Goal: Information Seeking & Learning: Learn about a topic

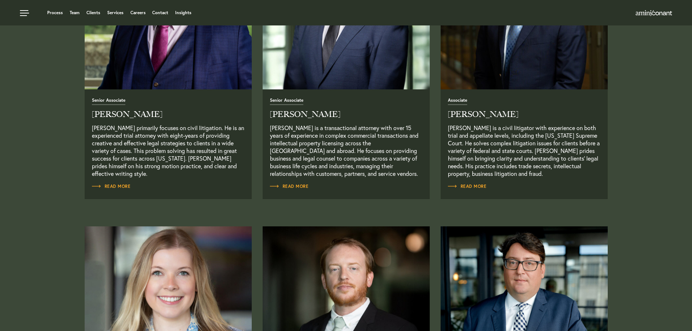
scroll to position [590, 0]
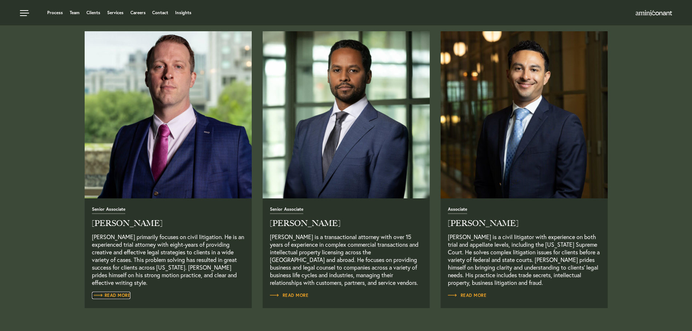
click at [122, 293] on link "Read More" at bounding box center [111, 295] width 39 height 7
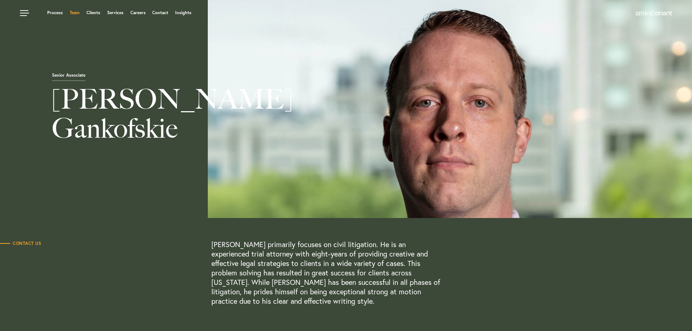
click at [77, 13] on link "Team" at bounding box center [75, 13] width 10 height 4
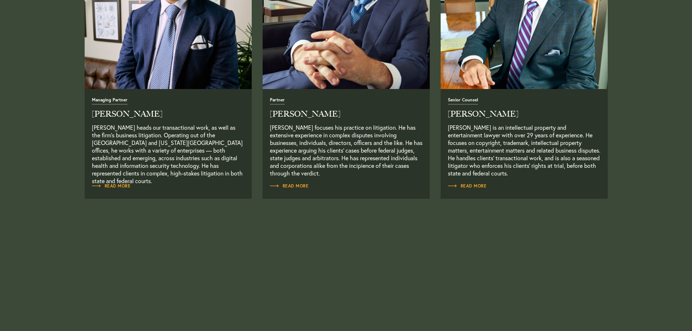
scroll to position [400, 0]
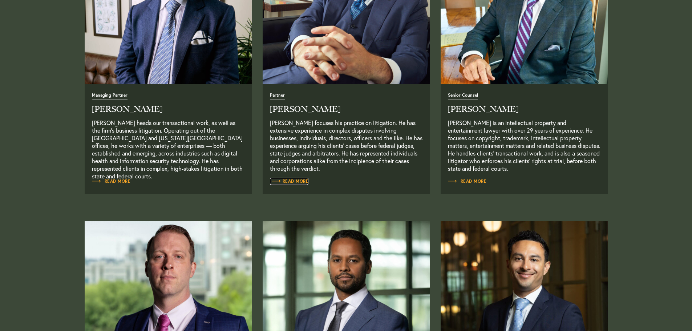
click at [292, 181] on span "Read More" at bounding box center [289, 181] width 39 height 4
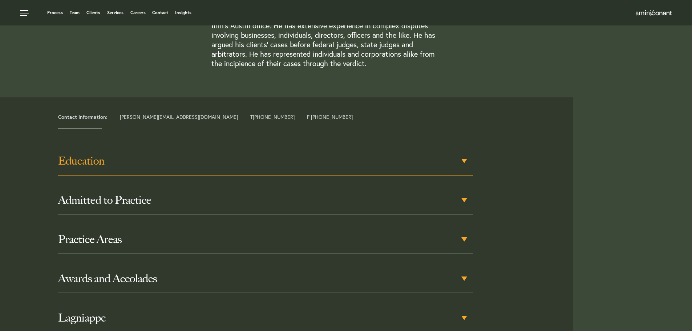
scroll to position [201, 0]
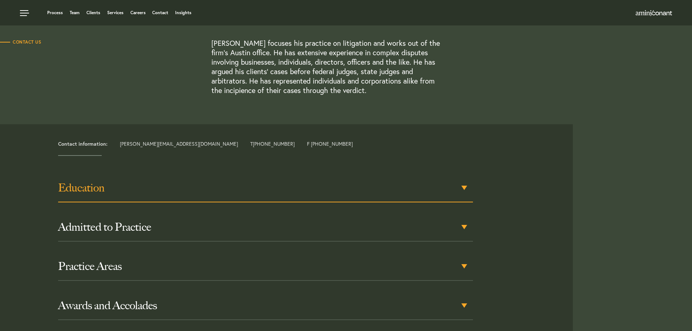
click at [463, 188] on div "Education" at bounding box center [265, 188] width 415 height 28
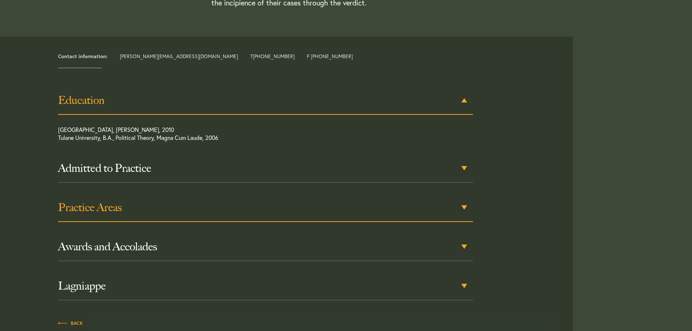
scroll to position [292, 0]
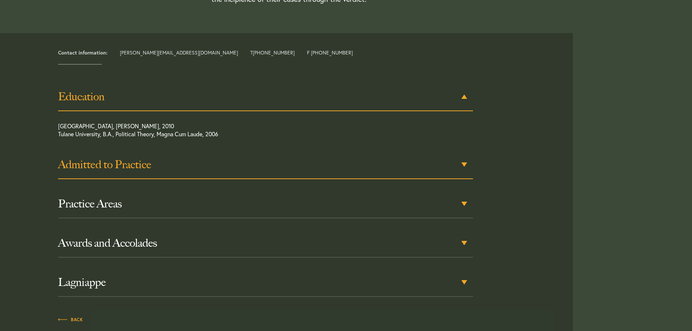
click at [463, 163] on div "Admitted to Practice" at bounding box center [265, 165] width 415 height 28
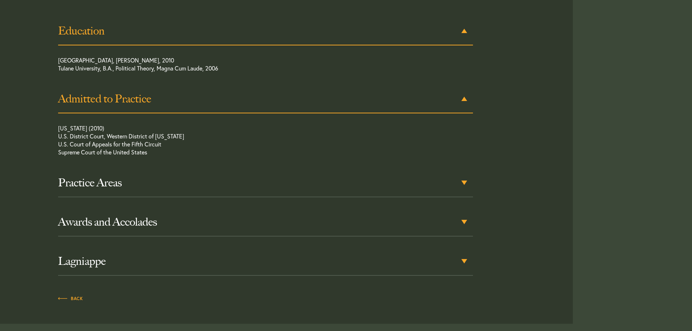
scroll to position [360, 0]
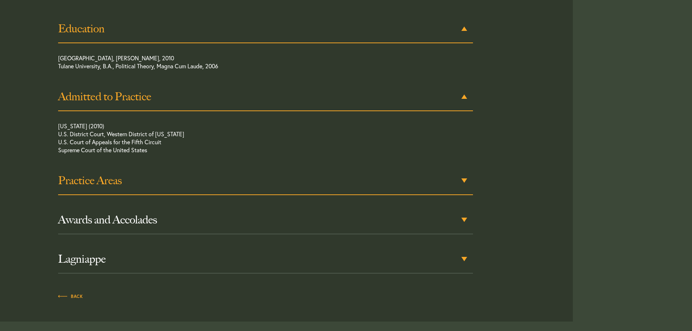
click at [463, 180] on div "Practice Areas" at bounding box center [265, 181] width 415 height 28
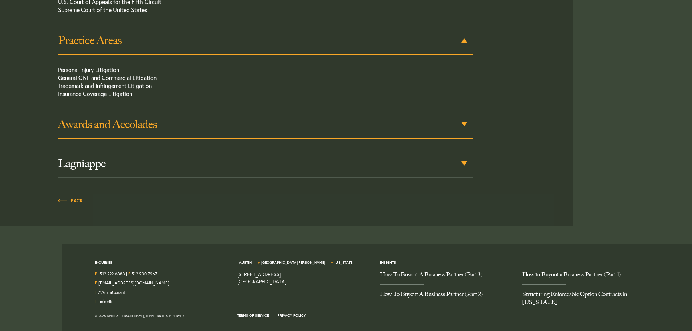
scroll to position [501, 0]
click at [465, 123] on div "Awards and Accolades" at bounding box center [265, 124] width 415 height 28
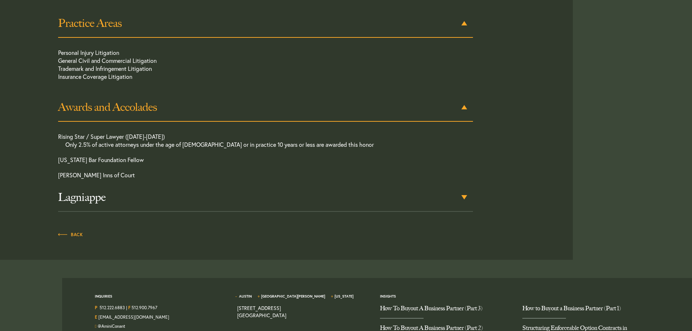
scroll to position [528, 0]
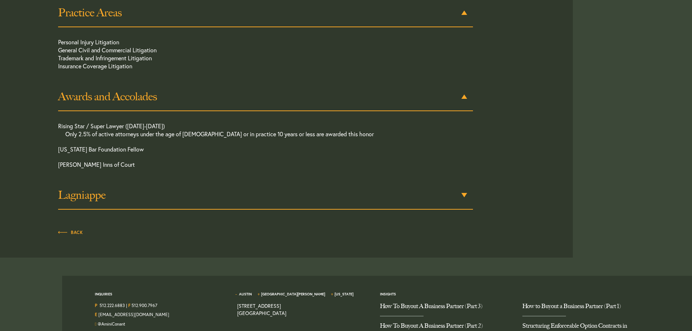
click at [469, 193] on h3 "Lagniappe" at bounding box center [265, 195] width 415 height 13
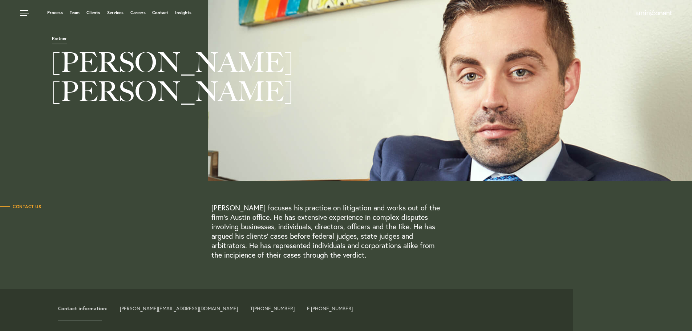
scroll to position [0, 0]
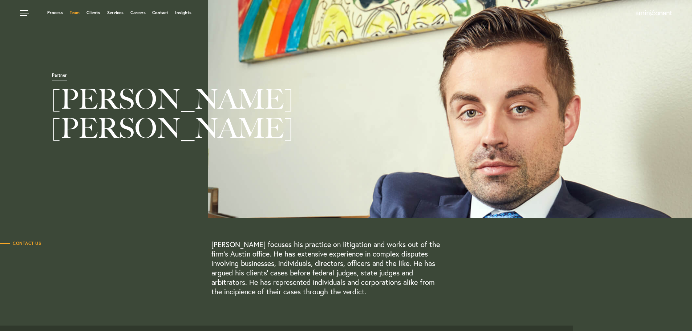
click at [74, 11] on link "Team" at bounding box center [75, 13] width 10 height 4
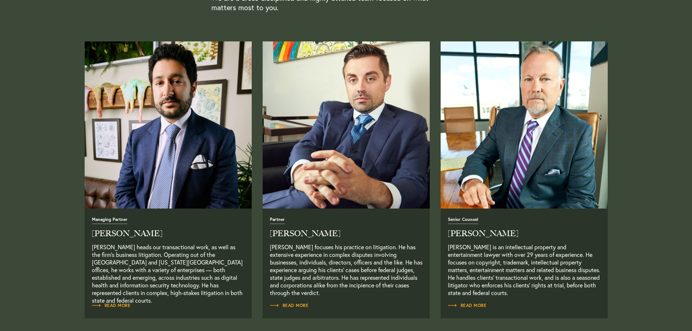
scroll to position [327, 0]
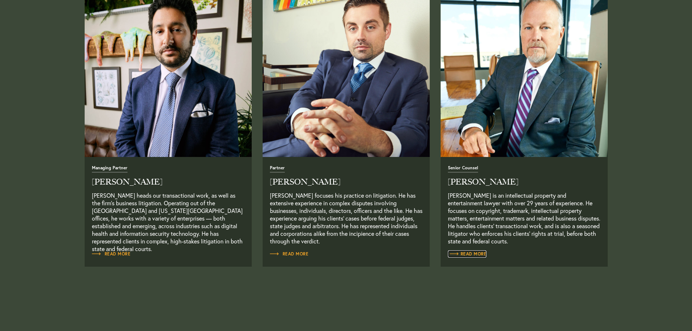
click at [474, 255] on span "Read More" at bounding box center [467, 254] width 39 height 4
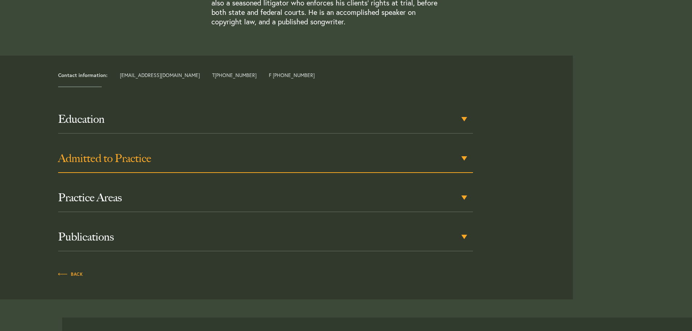
scroll to position [327, 0]
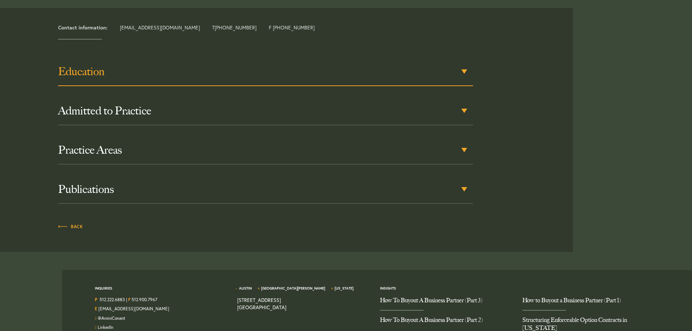
click at [463, 69] on div "Education" at bounding box center [265, 72] width 415 height 28
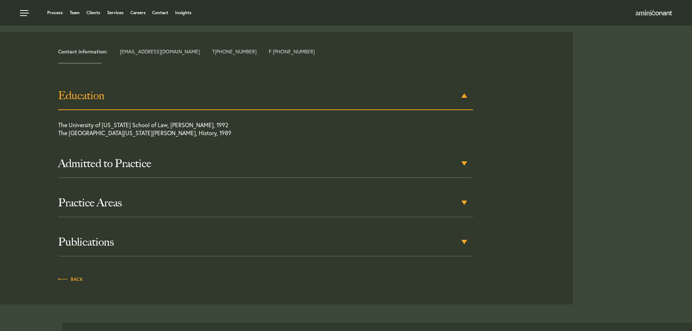
scroll to position [302, 0]
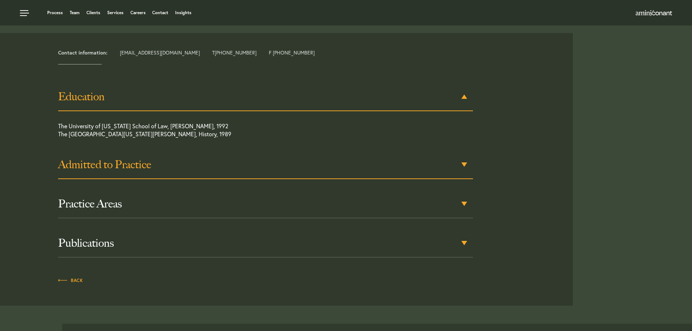
click at [462, 162] on div "Admitted to Practice" at bounding box center [265, 165] width 415 height 28
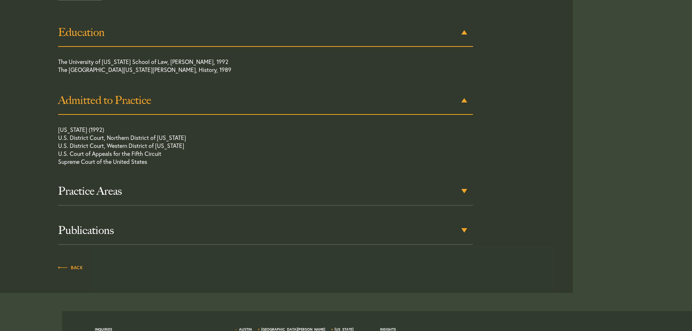
scroll to position [370, 0]
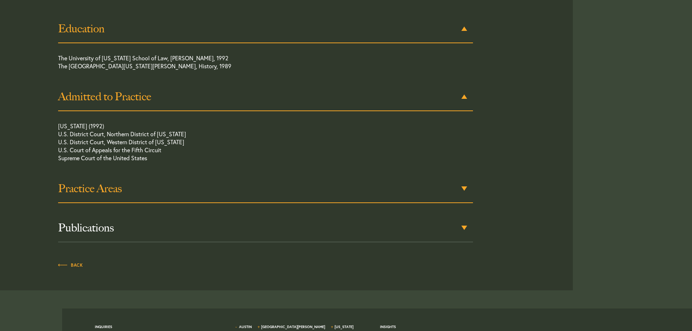
click at [462, 187] on div "Practice Areas" at bounding box center [265, 189] width 415 height 28
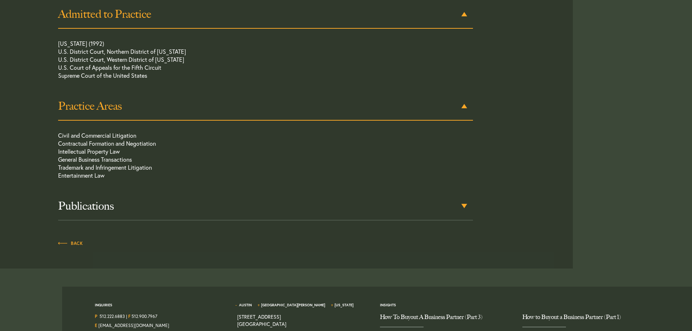
scroll to position [462, 0]
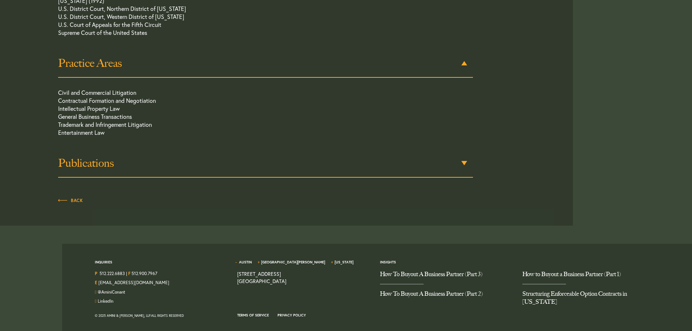
click at [472, 159] on h3 "Publications" at bounding box center [265, 163] width 415 height 13
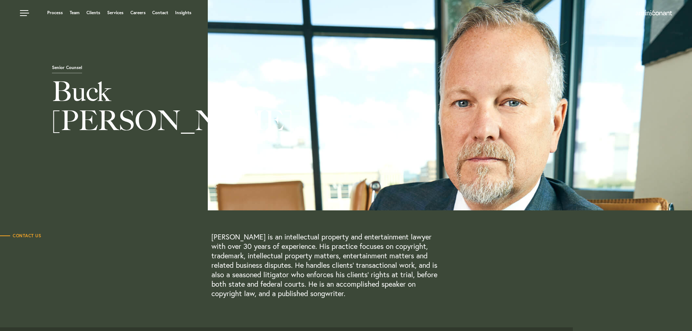
scroll to position [0, 0]
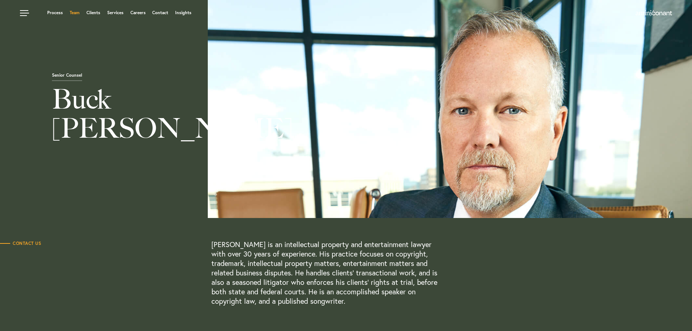
click at [75, 15] on link "Team" at bounding box center [75, 13] width 10 height 4
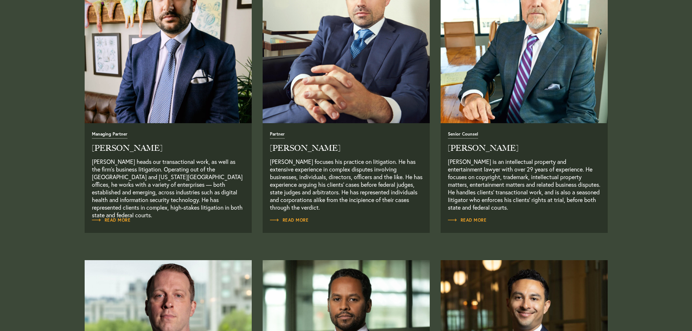
scroll to position [363, 0]
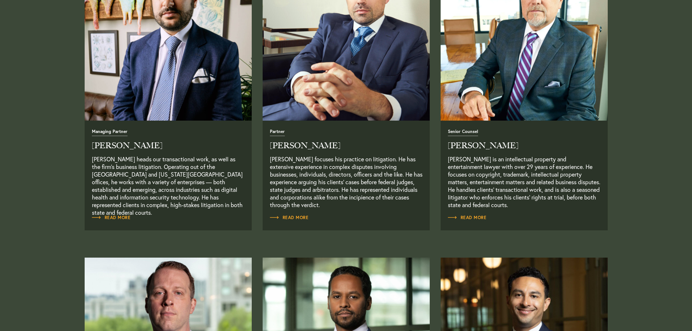
click at [171, 59] on img "Read Full Bio" at bounding box center [167, 37] width 175 height 175
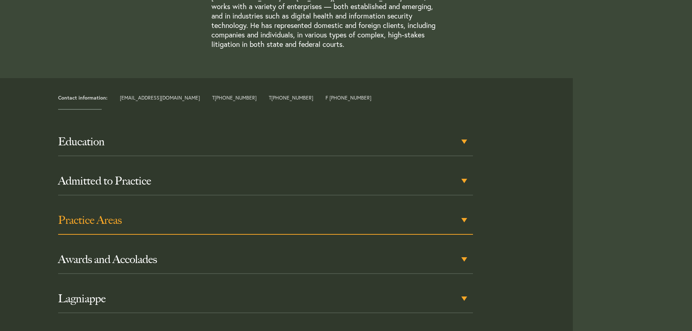
scroll to position [291, 0]
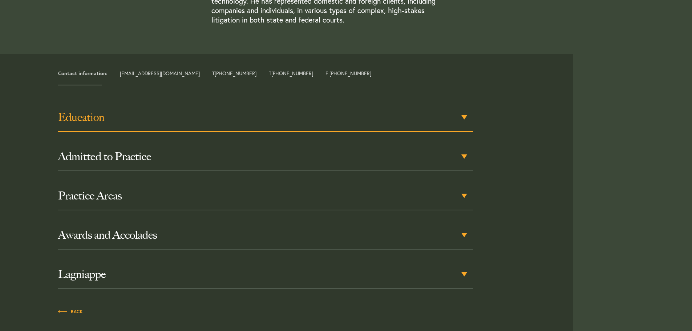
click at [468, 111] on h3 "Education" at bounding box center [265, 117] width 415 height 13
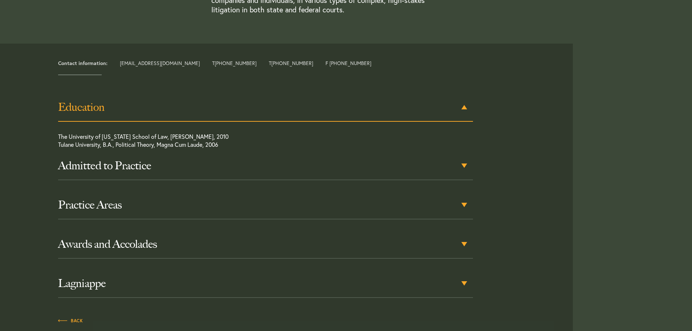
scroll to position [302, 0]
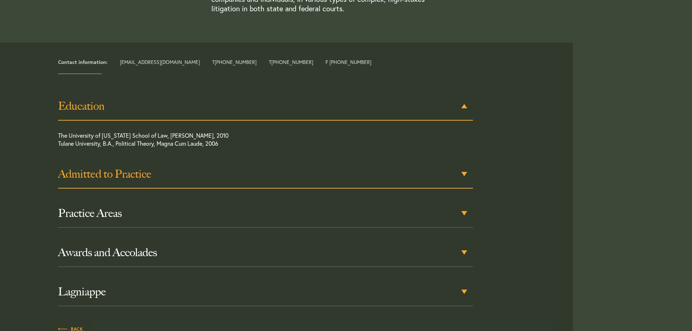
click at [464, 165] on div "Admitted to Practice" at bounding box center [265, 174] width 415 height 28
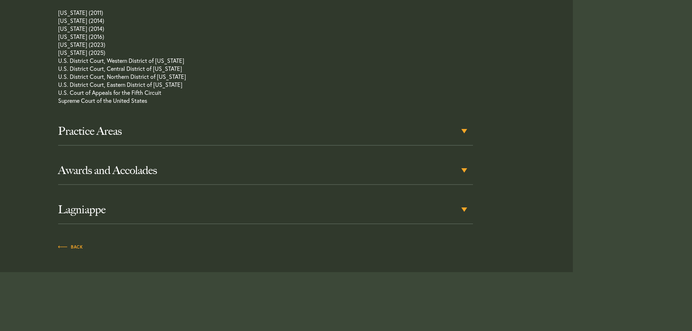
scroll to position [515, 0]
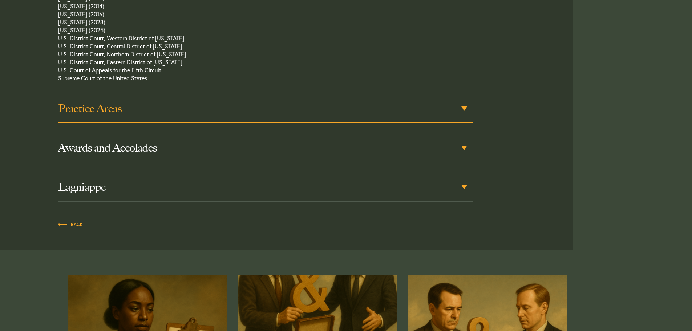
click at [466, 97] on div "Practice Areas" at bounding box center [265, 109] width 415 height 28
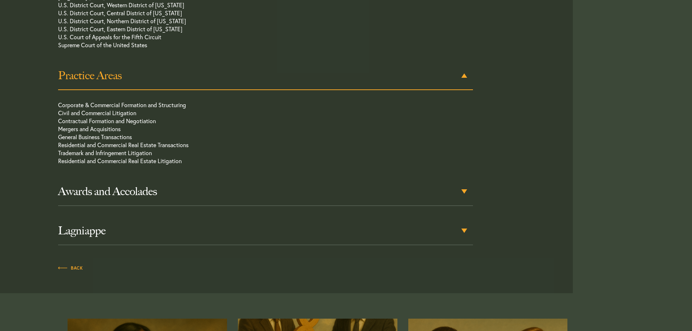
scroll to position [663, 0]
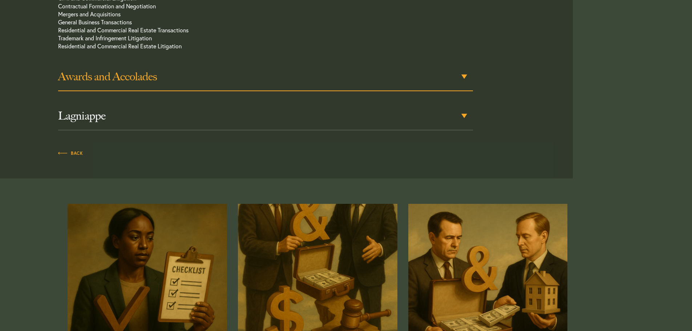
click at [467, 66] on div "Awards and Accolades" at bounding box center [265, 77] width 415 height 28
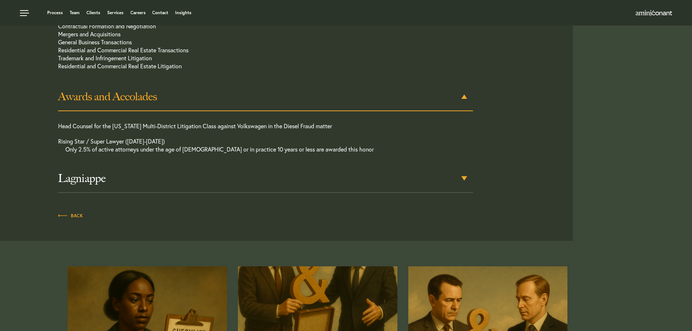
scroll to position [633, 0]
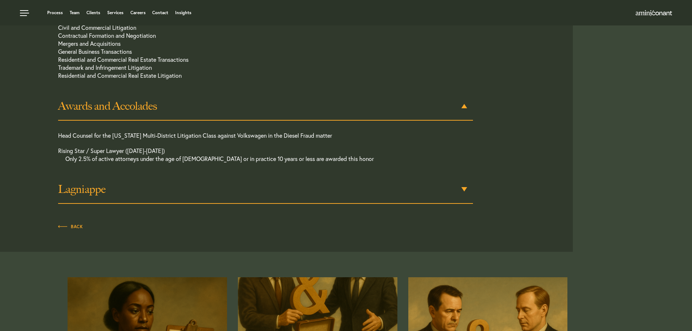
click at [467, 179] on div "Lagniappe" at bounding box center [265, 189] width 415 height 28
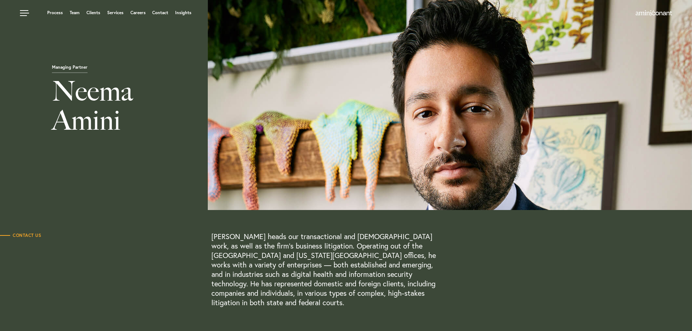
scroll to position [0, 0]
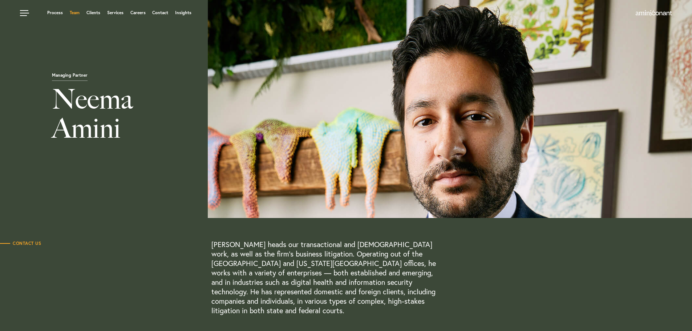
click at [73, 13] on link "Team" at bounding box center [75, 13] width 10 height 4
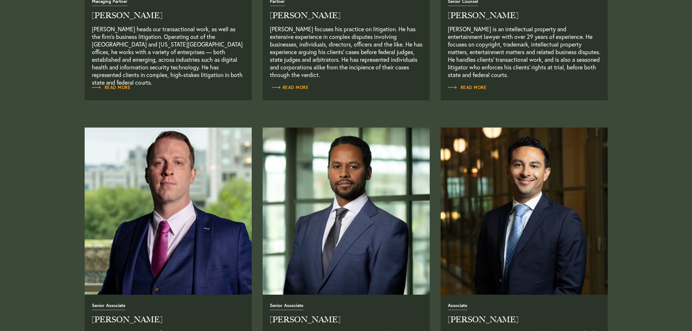
scroll to position [581, 0]
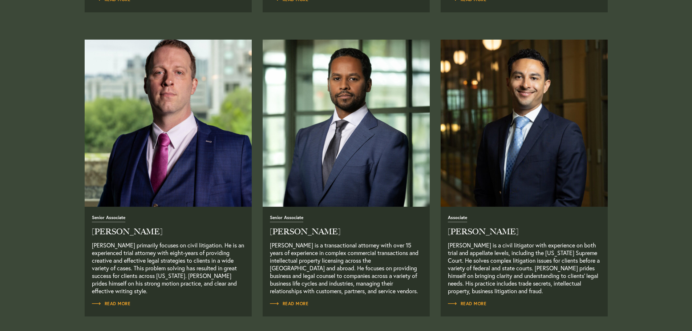
click at [158, 121] on img "Read Full Bio" at bounding box center [167, 122] width 175 height 175
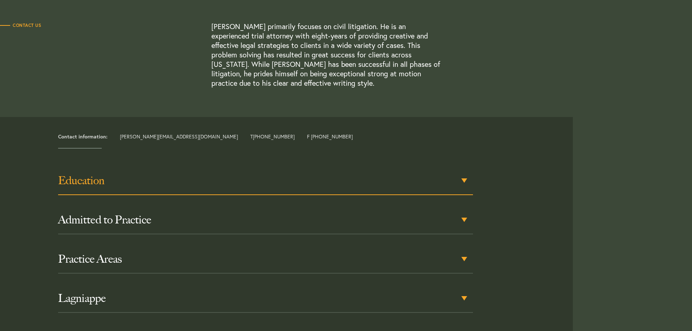
scroll to position [254, 0]
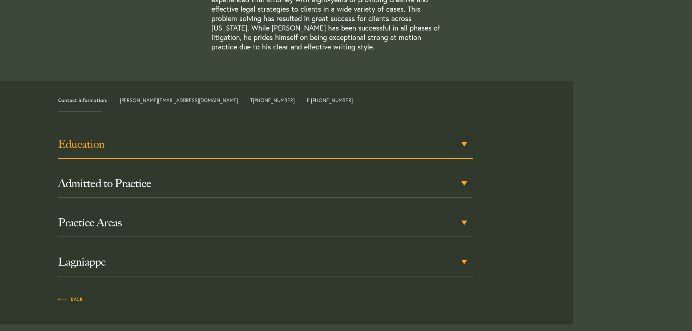
click at [464, 145] on div "Education" at bounding box center [265, 144] width 415 height 28
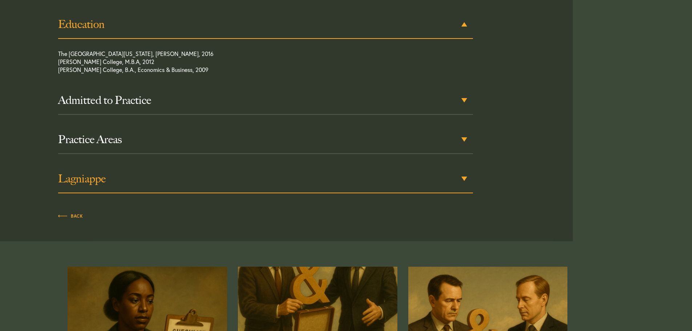
scroll to position [374, 0]
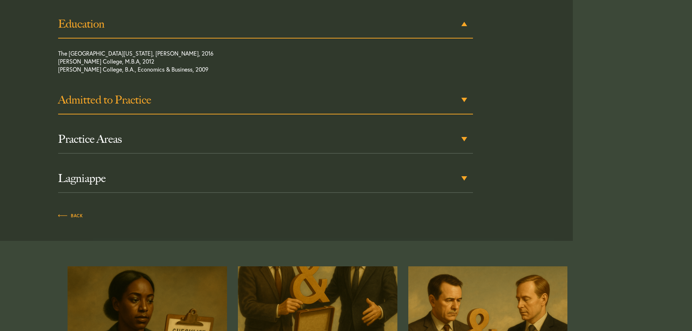
click at [466, 98] on div "Admitted to Practice" at bounding box center [265, 100] width 415 height 28
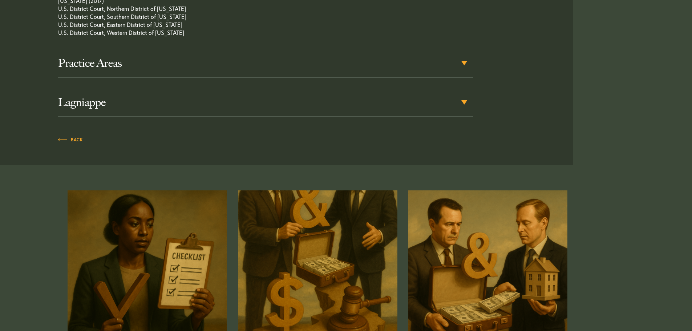
scroll to position [523, 0]
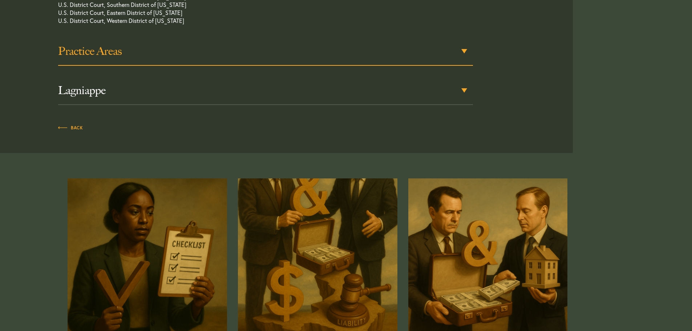
click at [466, 47] on h3 "Practice Areas" at bounding box center [265, 51] width 415 height 13
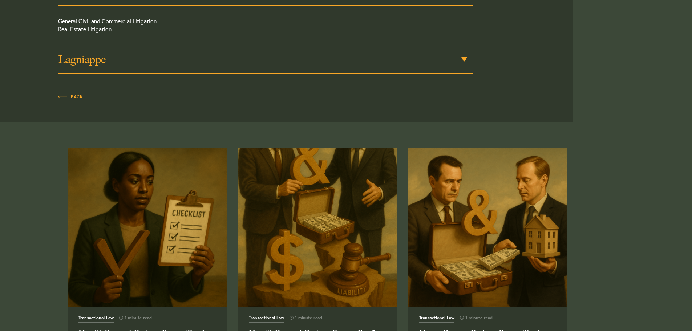
scroll to position [587, 0]
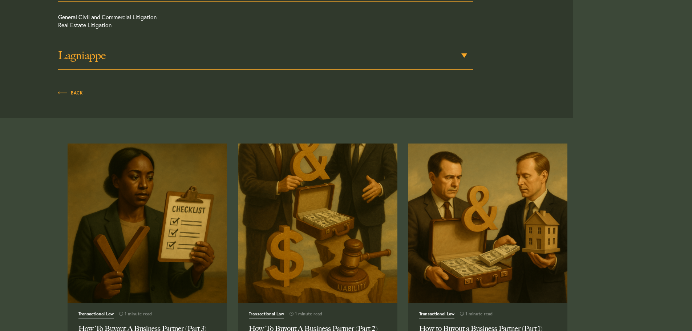
click at [463, 54] on div "Lagniappe" at bounding box center [265, 56] width 415 height 28
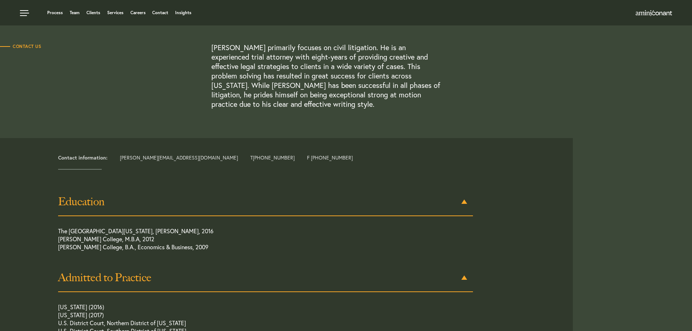
scroll to position [0, 0]
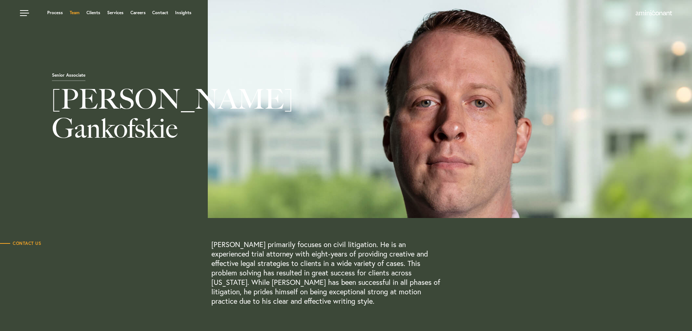
click at [76, 11] on link "Team" at bounding box center [75, 13] width 10 height 4
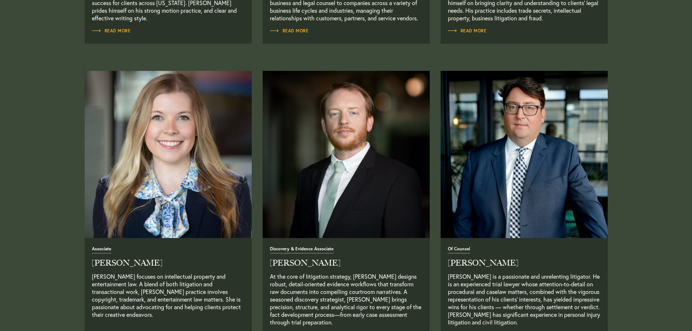
scroll to position [872, 0]
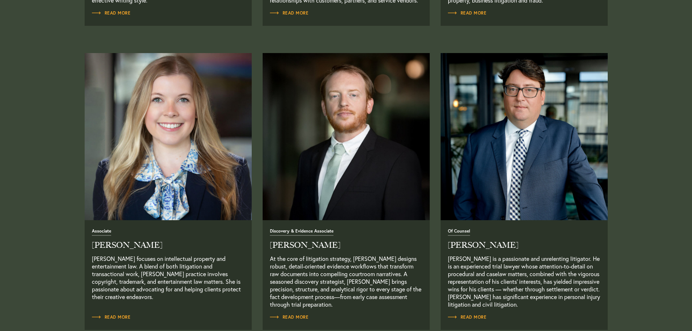
click at [169, 121] on img "Read Full Bio" at bounding box center [167, 136] width 175 height 175
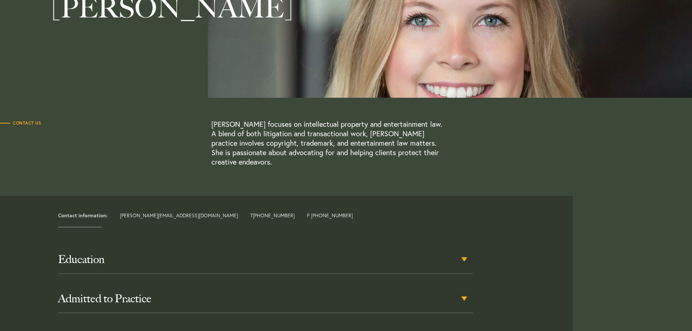
scroll to position [145, 0]
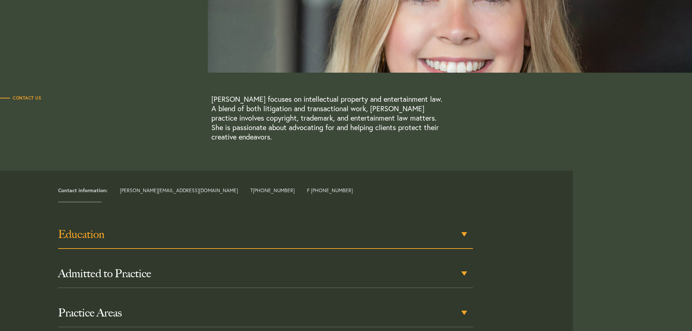
click at [465, 224] on div "Education" at bounding box center [265, 234] width 415 height 28
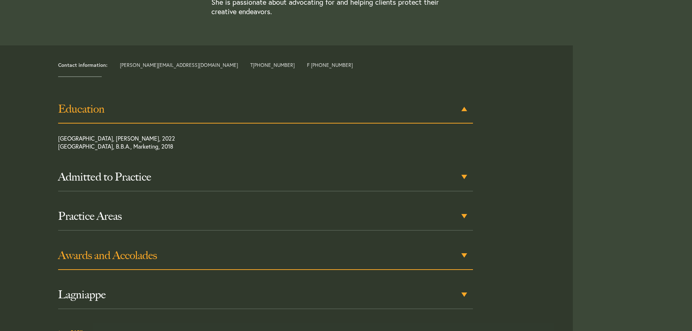
scroll to position [274, 0]
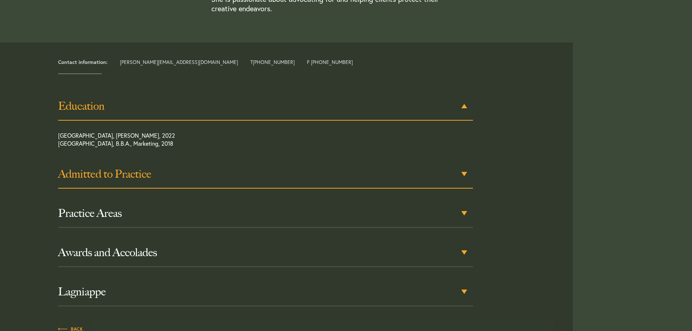
click at [462, 167] on h3 "Admitted to Practice" at bounding box center [265, 173] width 415 height 13
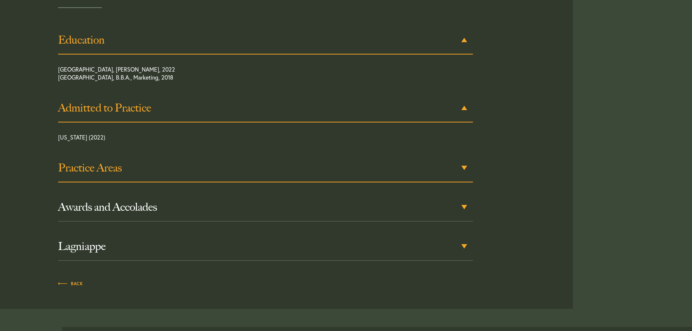
scroll to position [341, 0]
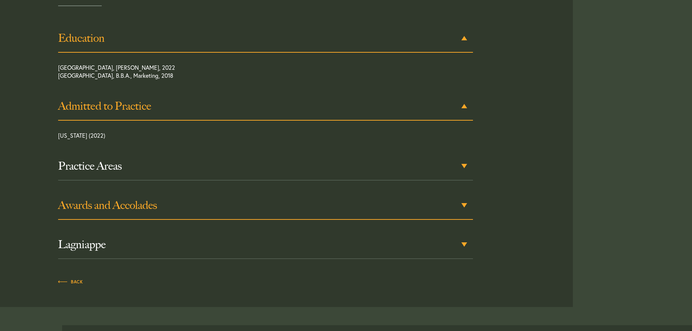
click at [472, 199] on h3 "Awards and Accolades" at bounding box center [265, 205] width 415 height 13
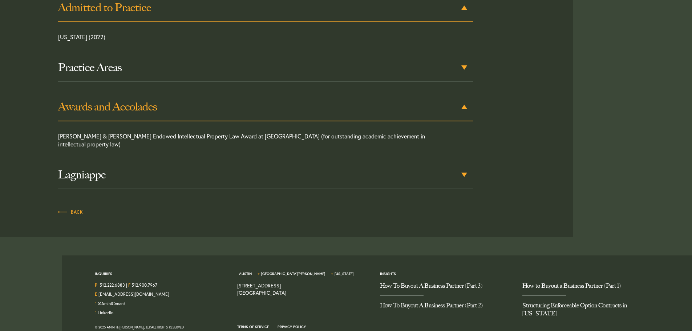
scroll to position [441, 0]
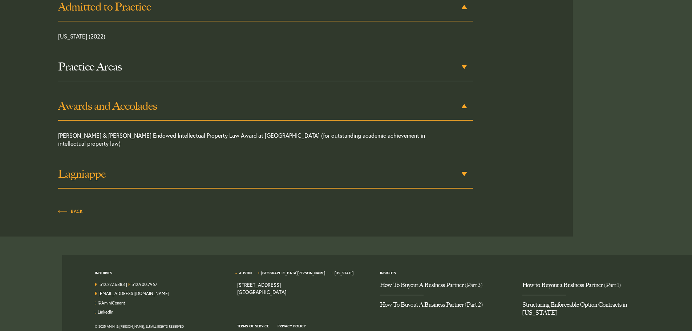
click at [459, 167] on h3 "Lagniappe" at bounding box center [265, 173] width 415 height 13
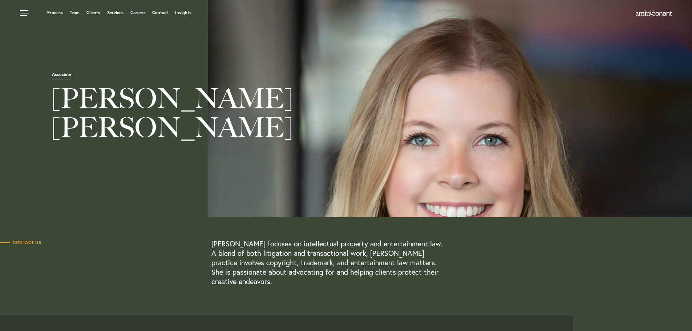
scroll to position [0, 0]
click at [76, 11] on link "Team" at bounding box center [75, 13] width 10 height 4
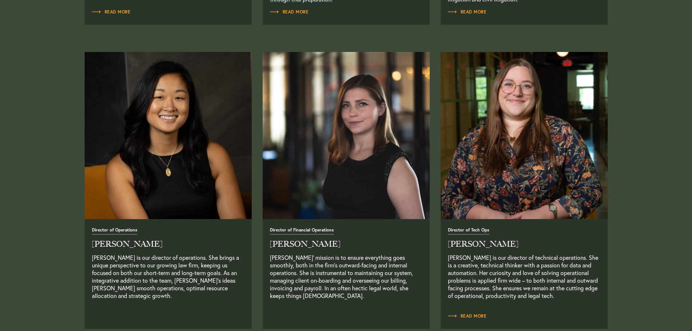
scroll to position [1199, 0]
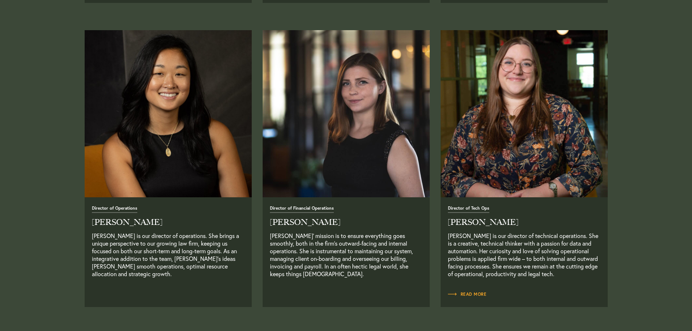
click at [158, 160] on img at bounding box center [167, 113] width 175 height 175
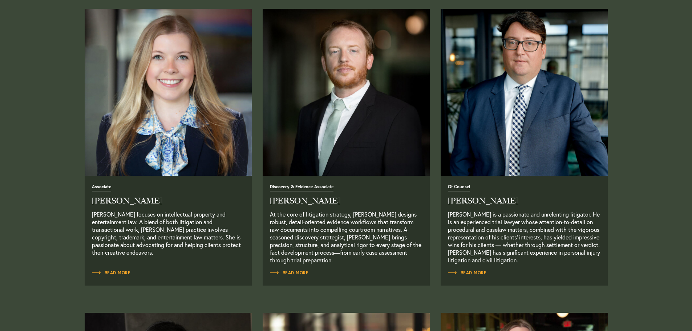
scroll to position [916, 0]
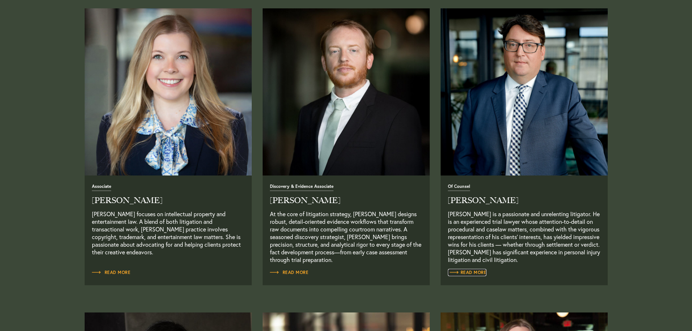
click at [465, 271] on span "Read More" at bounding box center [467, 272] width 39 height 4
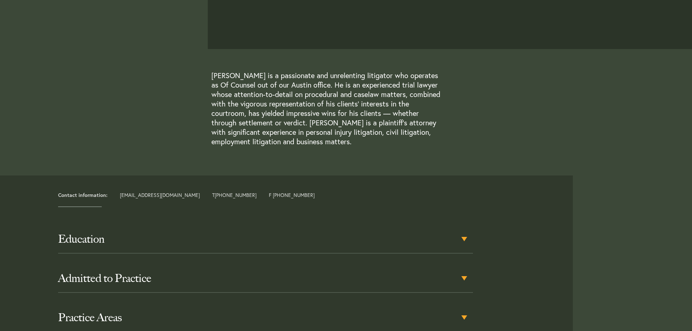
scroll to position [254, 0]
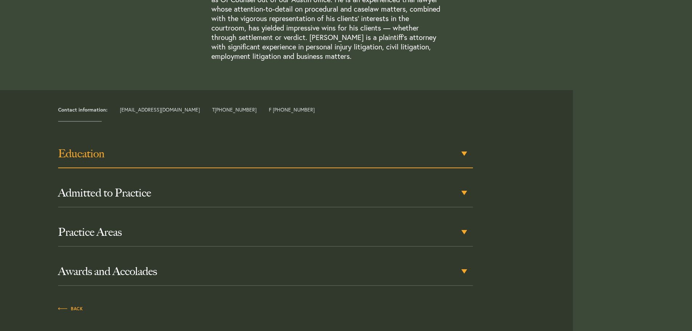
click at [463, 151] on div "Education" at bounding box center [265, 154] width 415 height 28
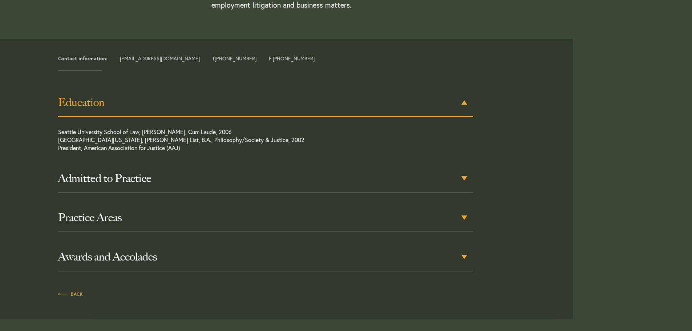
scroll to position [311, 0]
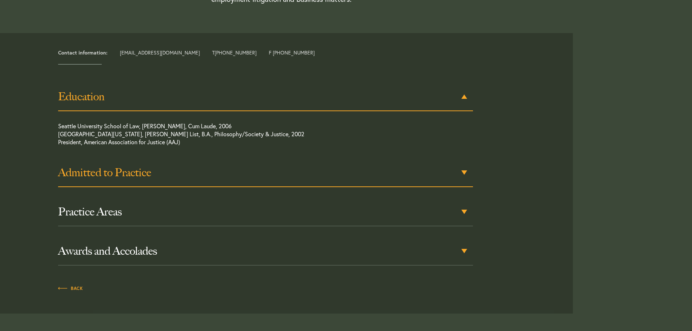
click at [466, 173] on div "Admitted to Practice" at bounding box center [265, 173] width 415 height 28
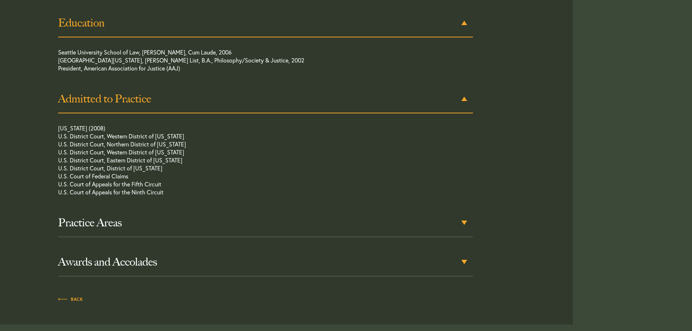
scroll to position [387, 0]
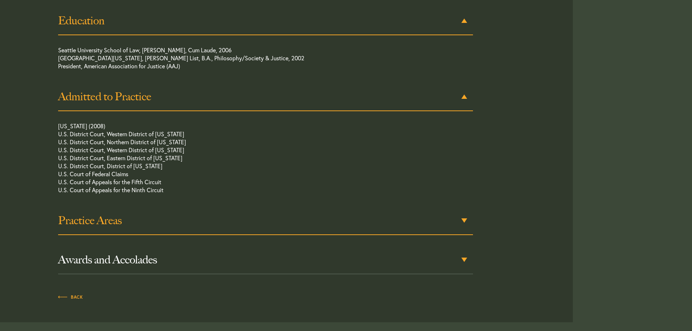
click at [465, 216] on h3 "Practice Areas" at bounding box center [265, 220] width 415 height 13
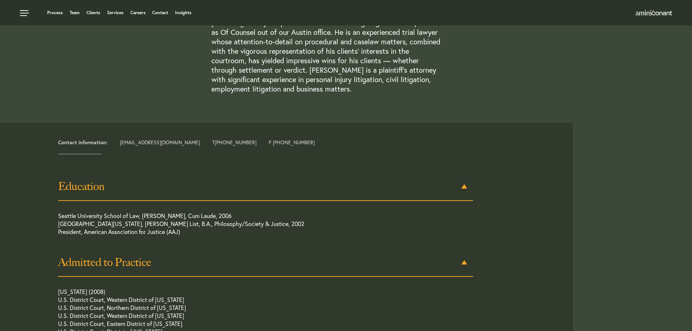
scroll to position [0, 0]
